Goal: Obtain resource: Download file/media

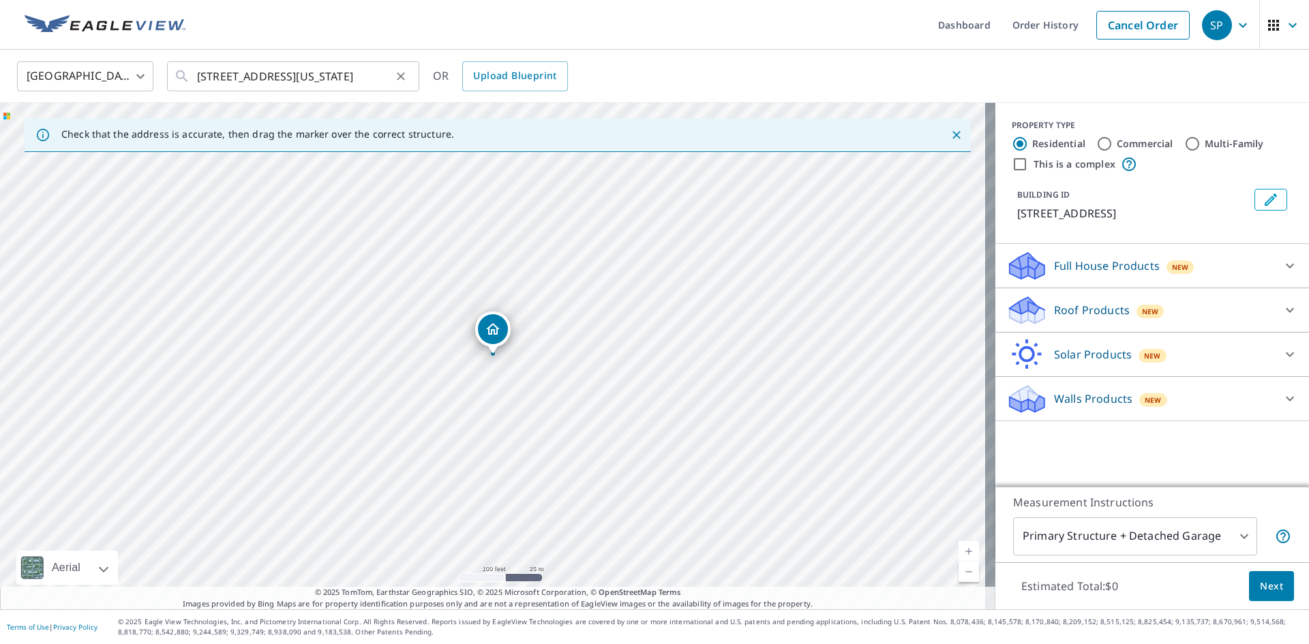
click at [395, 76] on icon "Clear" at bounding box center [401, 77] width 14 height 14
click at [333, 78] on input "text" at bounding box center [294, 76] width 194 height 38
paste input "[STREET_ADDRESS][US_STATE]"
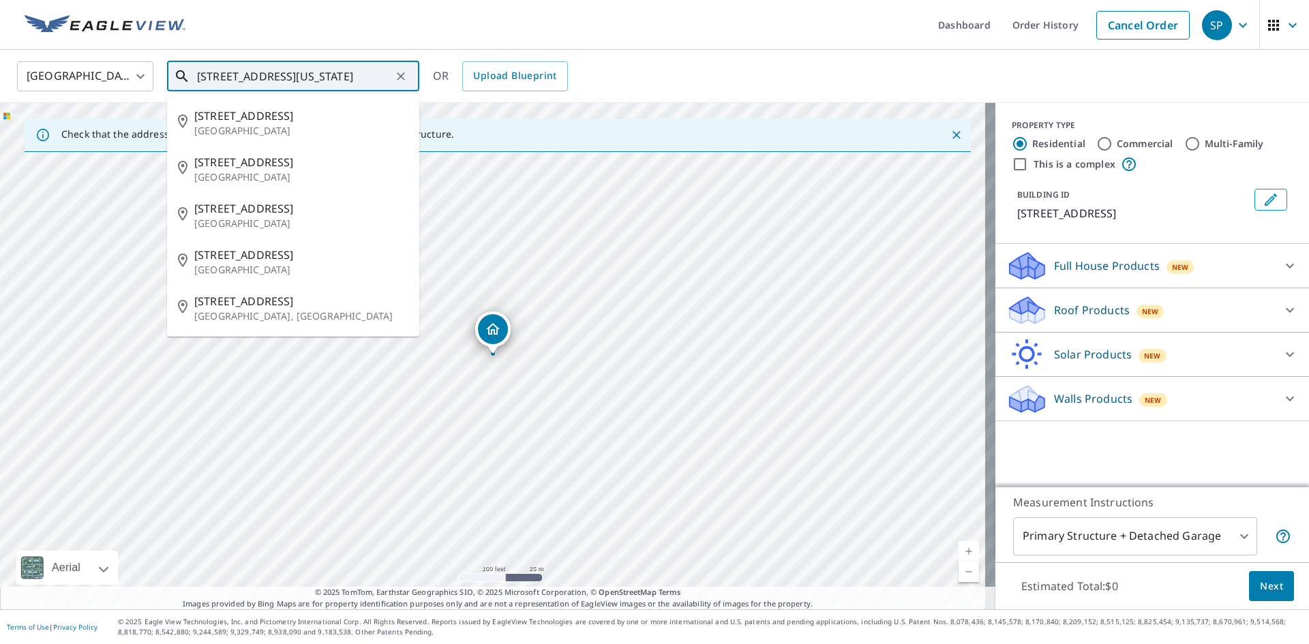
scroll to position [0, 72]
type input "[STREET_ADDRESS][US_STATE]"
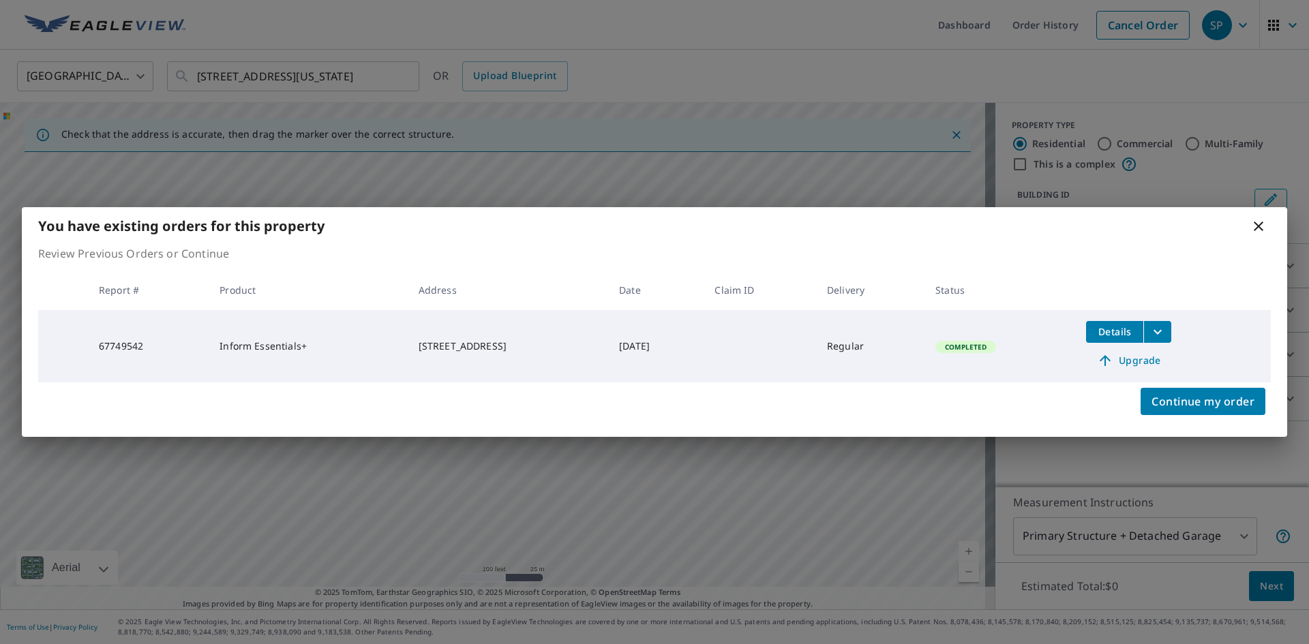
click at [1166, 335] on icon "filesDropdownBtn-67749542" at bounding box center [1157, 332] width 16 height 16
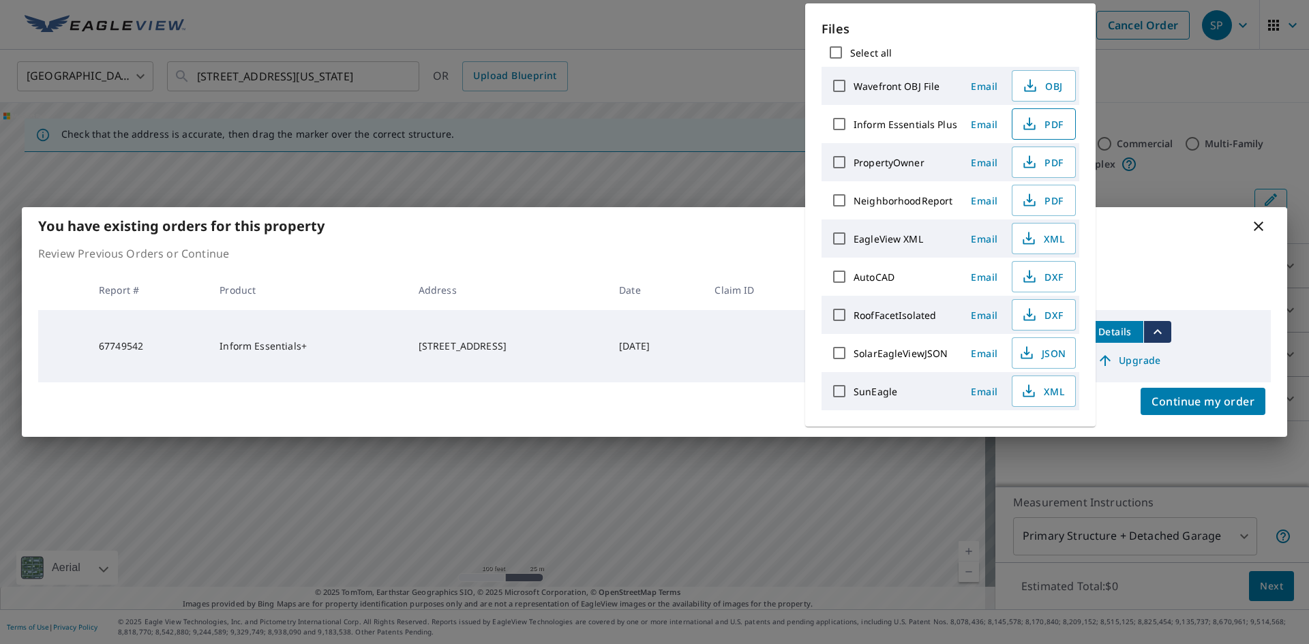
click at [1051, 117] on span "PDF" at bounding box center [1042, 124] width 44 height 16
click at [1048, 273] on span "DXF" at bounding box center [1042, 277] width 44 height 16
drag, startPoint x: 729, startPoint y: 40, endPoint x: 754, endPoint y: 59, distance: 31.5
click at [729, 39] on div "You have existing orders for this property Review Previous Orders or Continue R…" at bounding box center [654, 322] width 1309 height 644
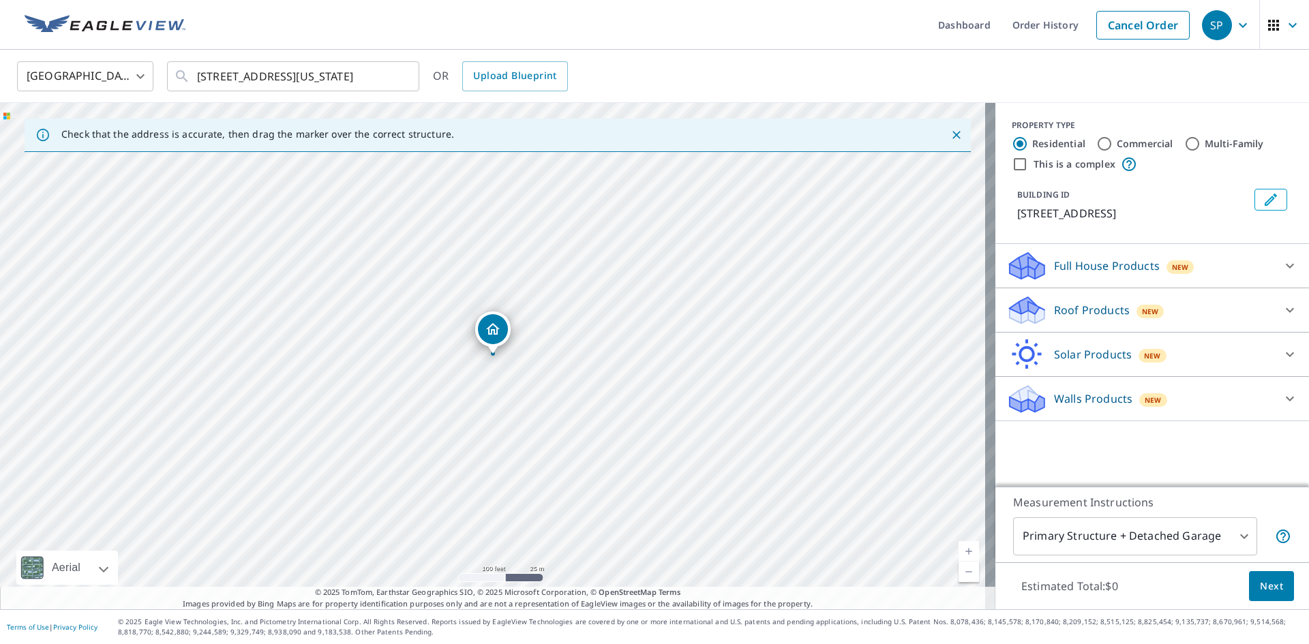
click at [1089, 363] on p "Solar Products" at bounding box center [1093, 354] width 78 height 16
click at [334, 25] on ul "Dashboard Order History Cancel Order" at bounding box center [695, 25] width 1003 height 50
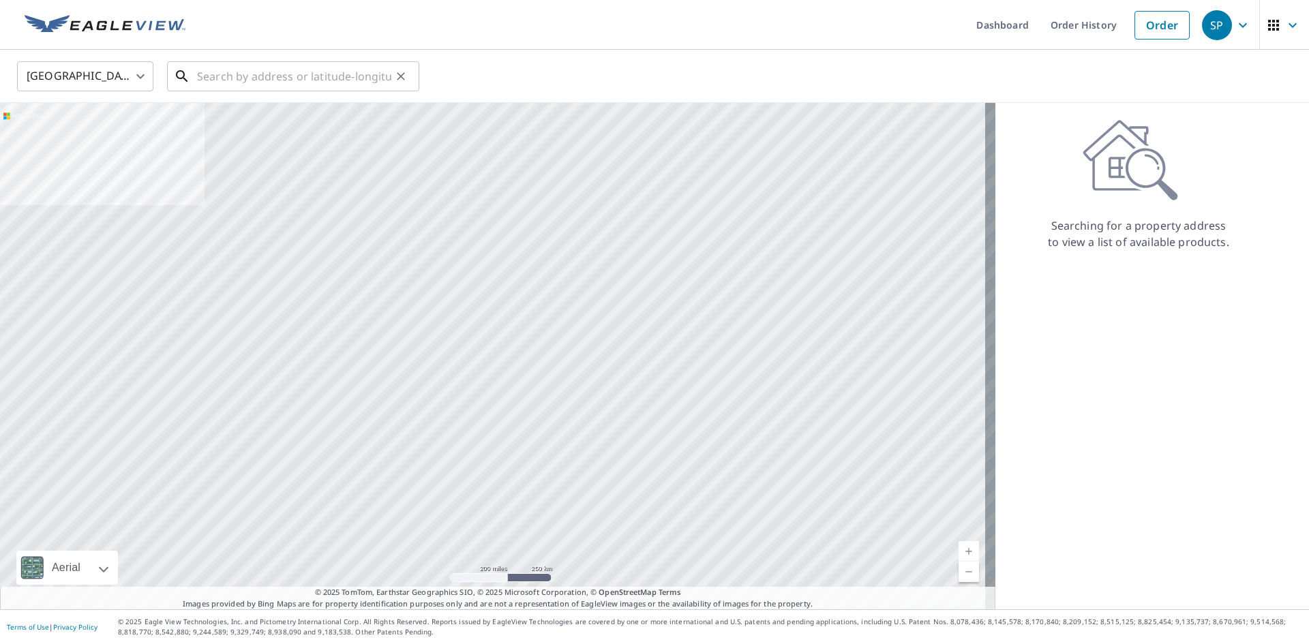
click at [344, 65] on input "text" at bounding box center [294, 76] width 194 height 38
paste input "[STREET_ADDRESS][US_STATE]"
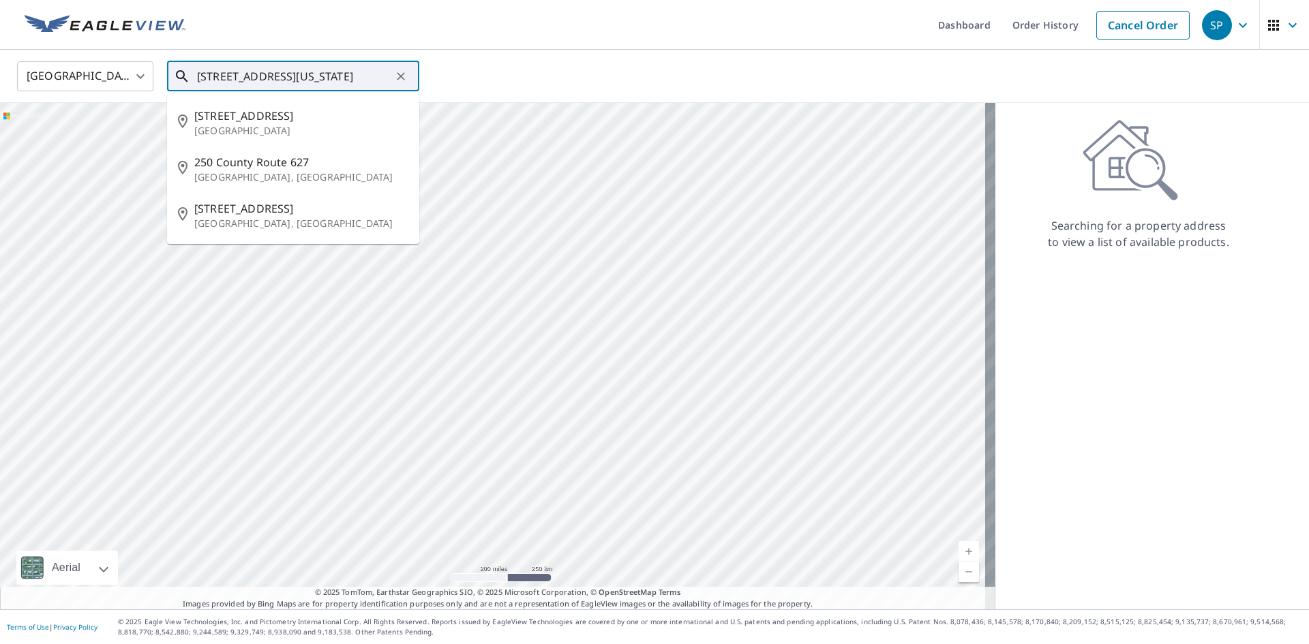
type input "[STREET_ADDRESS][US_STATE]"
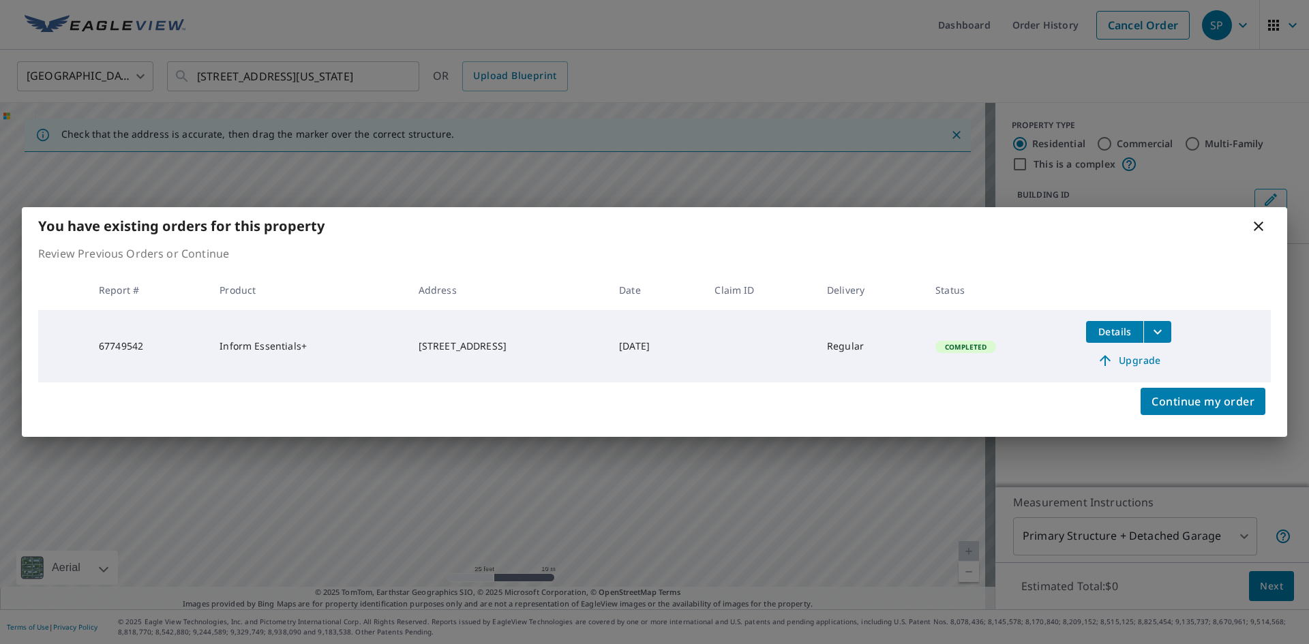
click at [1161, 326] on icon "filesDropdownBtn-67749542" at bounding box center [1157, 332] width 16 height 16
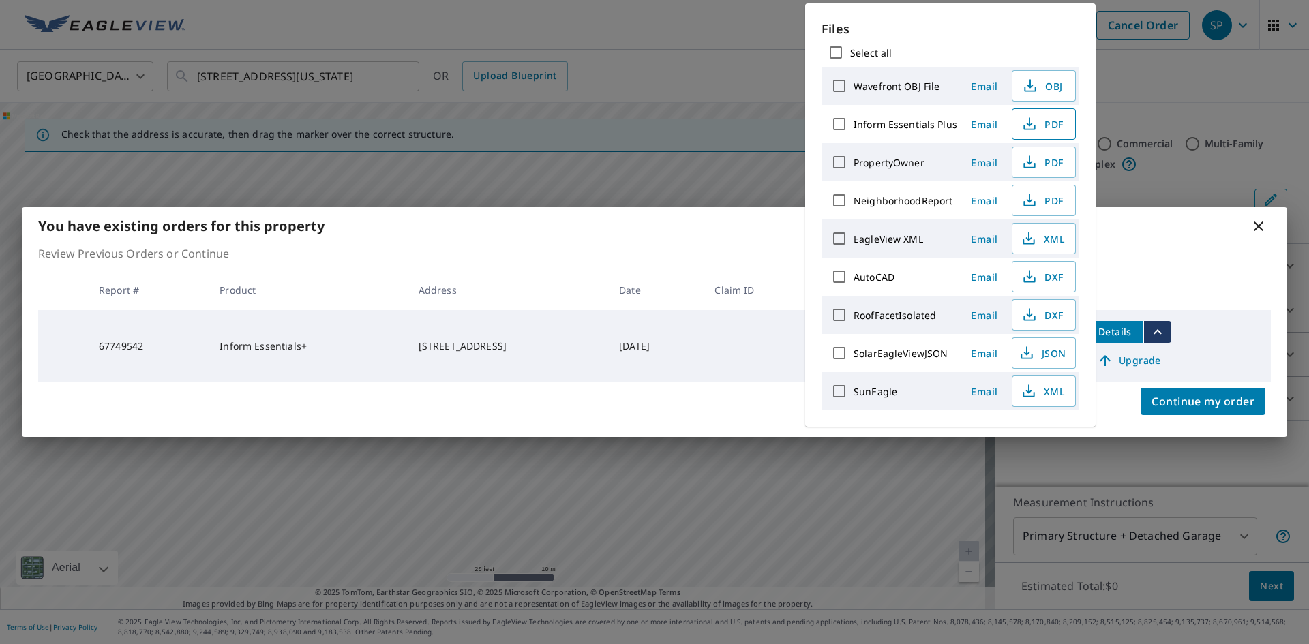
click at [1043, 128] on span "PDF" at bounding box center [1042, 124] width 44 height 16
drag, startPoint x: 1050, startPoint y: 283, endPoint x: 1091, endPoint y: 282, distance: 41.6
click at [1050, 283] on span "DXF" at bounding box center [1042, 277] width 44 height 16
click at [686, 63] on div "You have existing orders for this property Review Previous Orders or Continue R…" at bounding box center [654, 322] width 1309 height 644
